Goal: Information Seeking & Learning: Learn about a topic

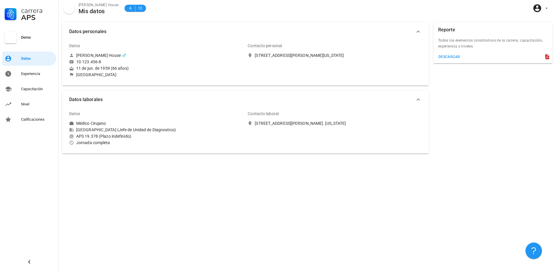
click at [325, 52] on div "Contacto personal" at bounding box center [328, 46] width 160 height 14
click at [177, 142] on div "Jornada completa" at bounding box center [156, 142] width 174 height 5
click at [30, 74] on div "Experiencia" at bounding box center [37, 74] width 33 height 5
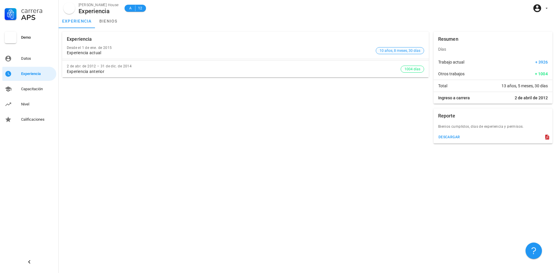
click at [401, 51] on span "10 años, 8 meses, 30 días" at bounding box center [400, 50] width 41 height 6
click at [38, 91] on div "Capacitación" at bounding box center [37, 89] width 33 height 5
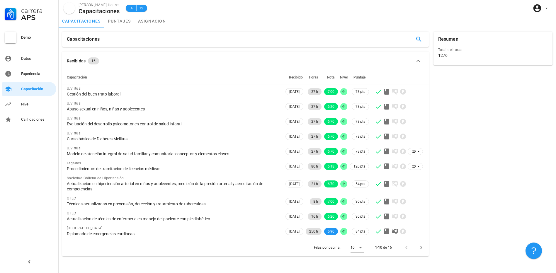
click at [28, 176] on div "Carrera APS Demo Datos Experiencia Capacitación Nivel Calificaciones" at bounding box center [29, 136] width 59 height 273
click at [421, 250] on icon "Página siguiente" at bounding box center [421, 247] width 7 height 7
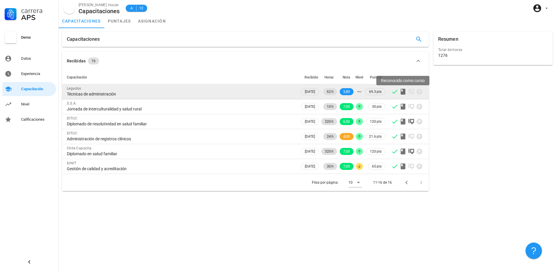
click at [402, 95] on icon at bounding box center [403, 92] width 5 height 6
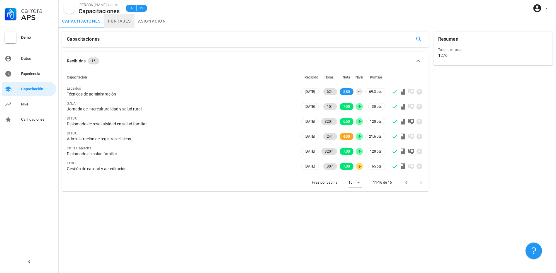
click at [115, 21] on link "puntajes" at bounding box center [119, 21] width 30 height 14
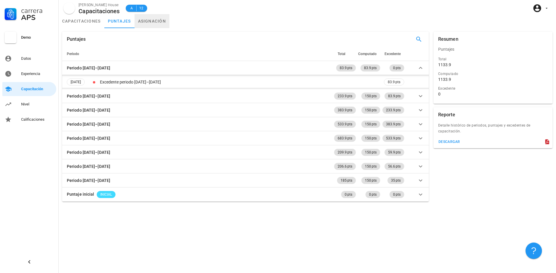
click at [146, 21] on link "asignación" at bounding box center [152, 21] width 35 height 14
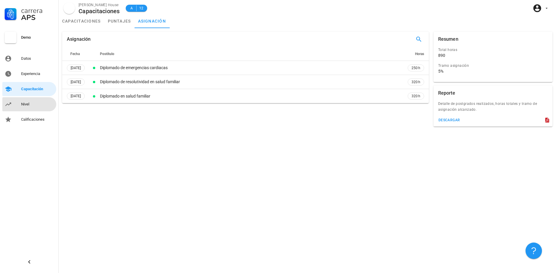
click at [25, 104] on div "Nivel" at bounding box center [37, 104] width 33 height 5
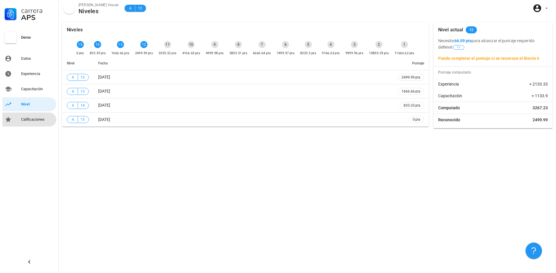
click at [28, 123] on div "Calificaciones" at bounding box center [37, 119] width 33 height 9
